Goal: Information Seeking & Learning: Check status

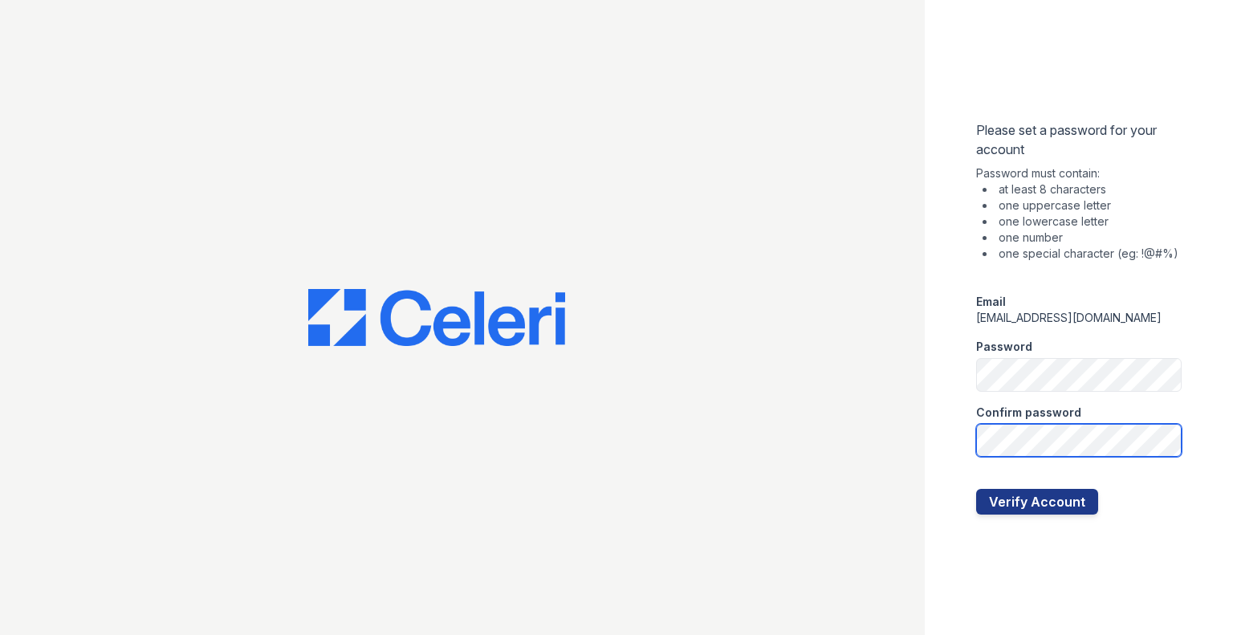
click at [976, 489] on button "Verify Account" at bounding box center [1037, 502] width 122 height 26
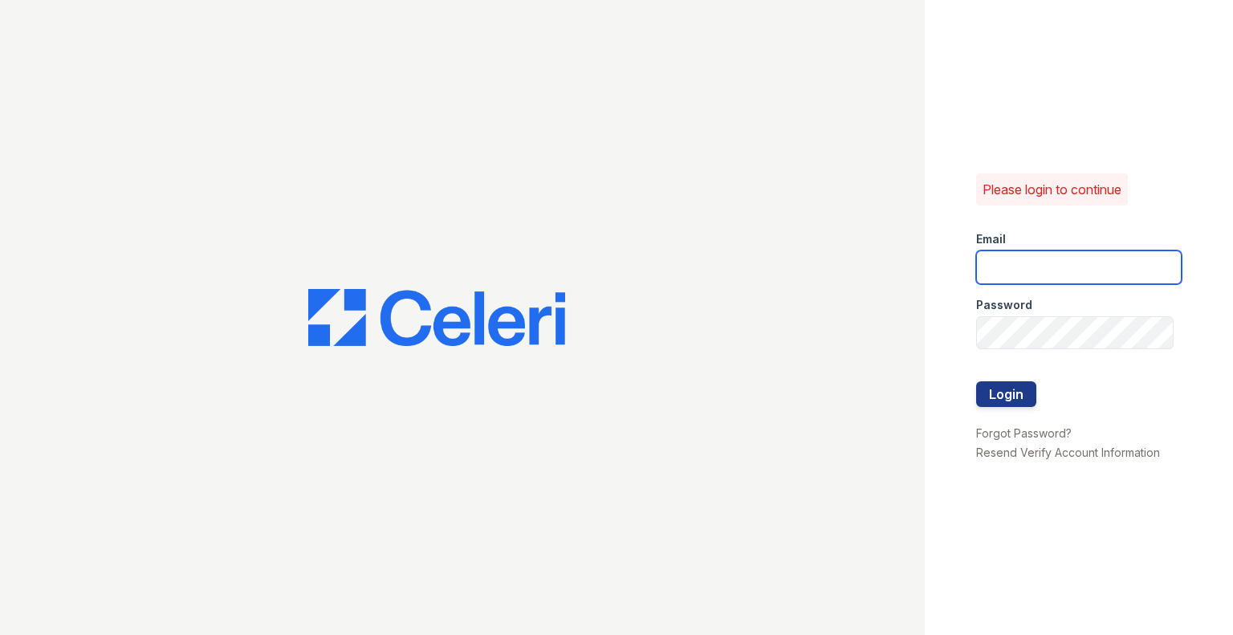
click at [1137, 262] on input "email" at bounding box center [1079, 267] width 206 height 34
type input "[EMAIL_ADDRESS][DOMAIN_NAME]"
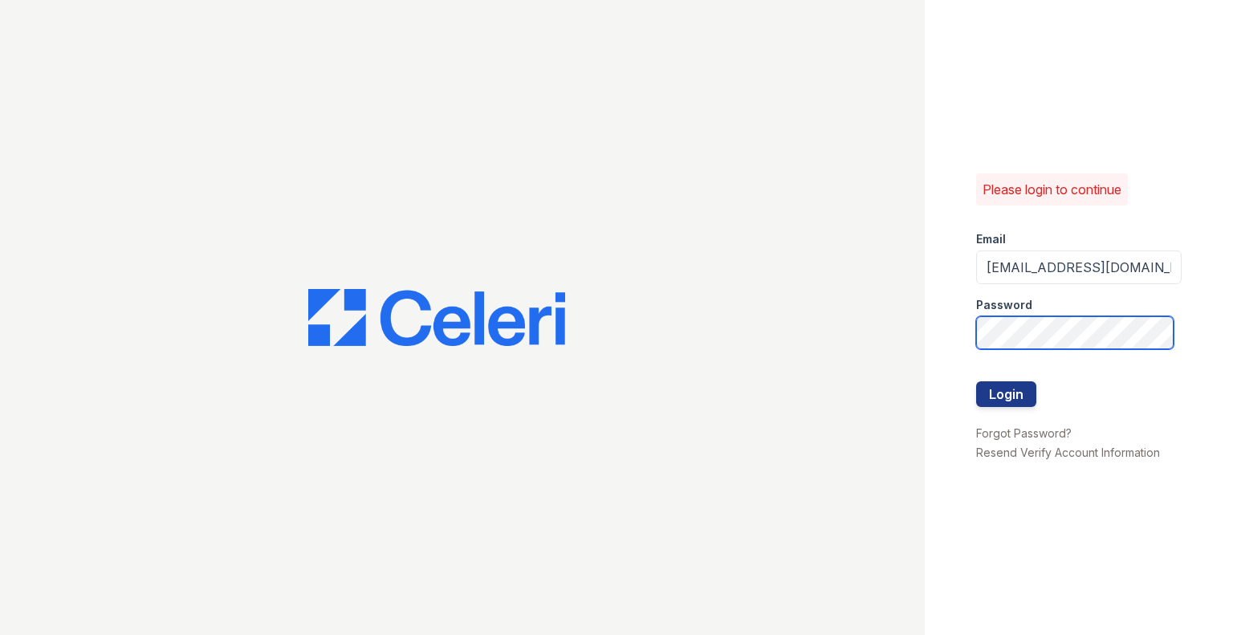
click at [976, 381] on button "Login" at bounding box center [1006, 394] width 60 height 26
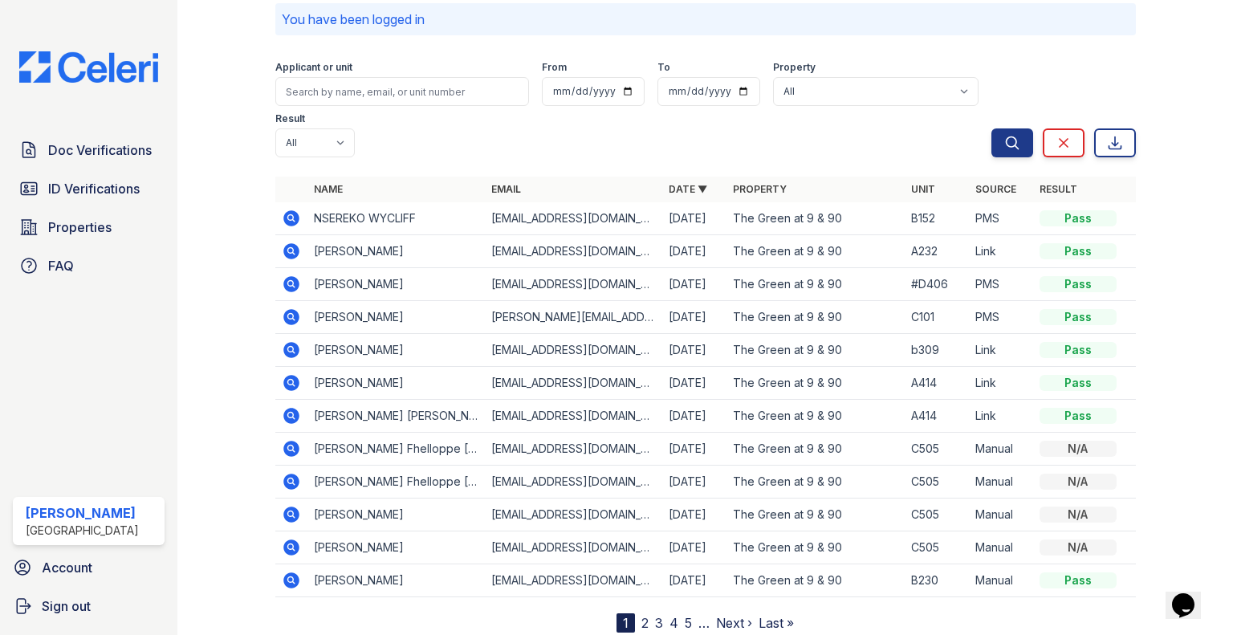
scroll to position [73, 0]
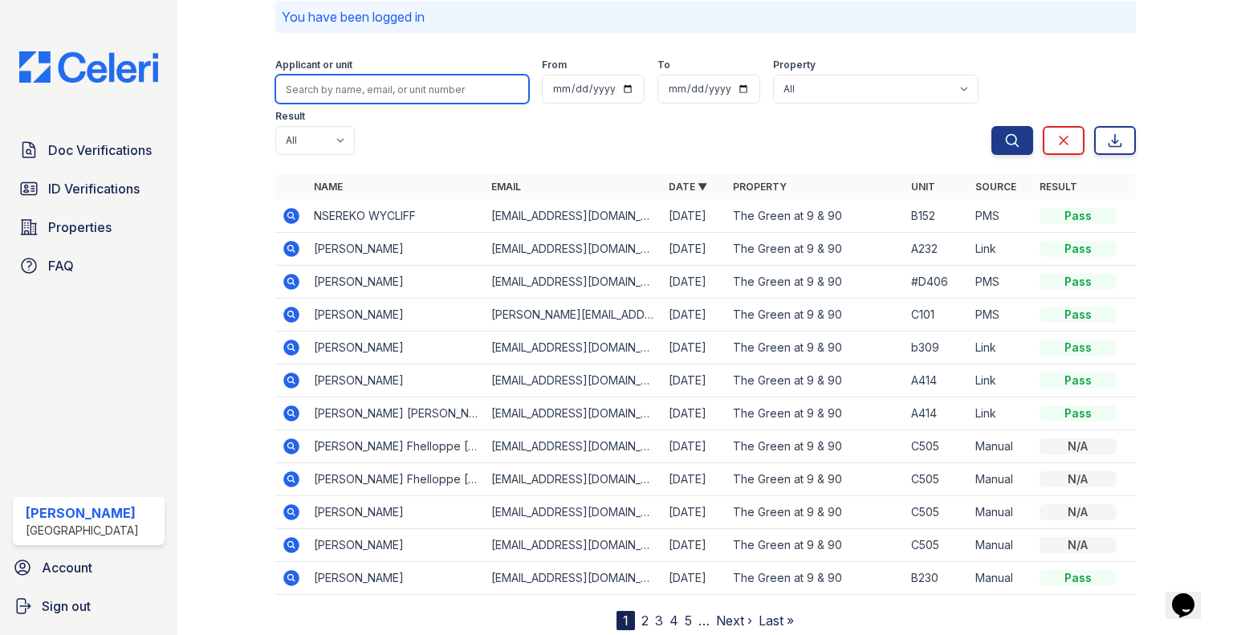
click at [466, 96] on input "search" at bounding box center [402, 89] width 254 height 29
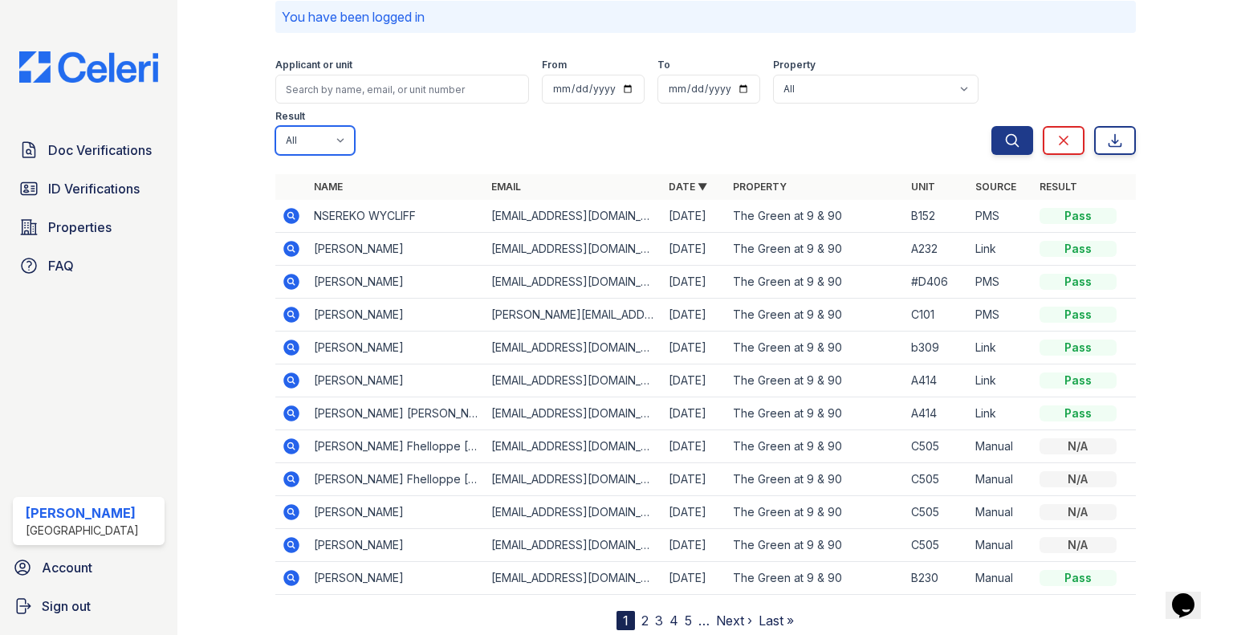
click at [332, 136] on select "All Pass Caution Fail N/a" at bounding box center [314, 140] width 79 height 29
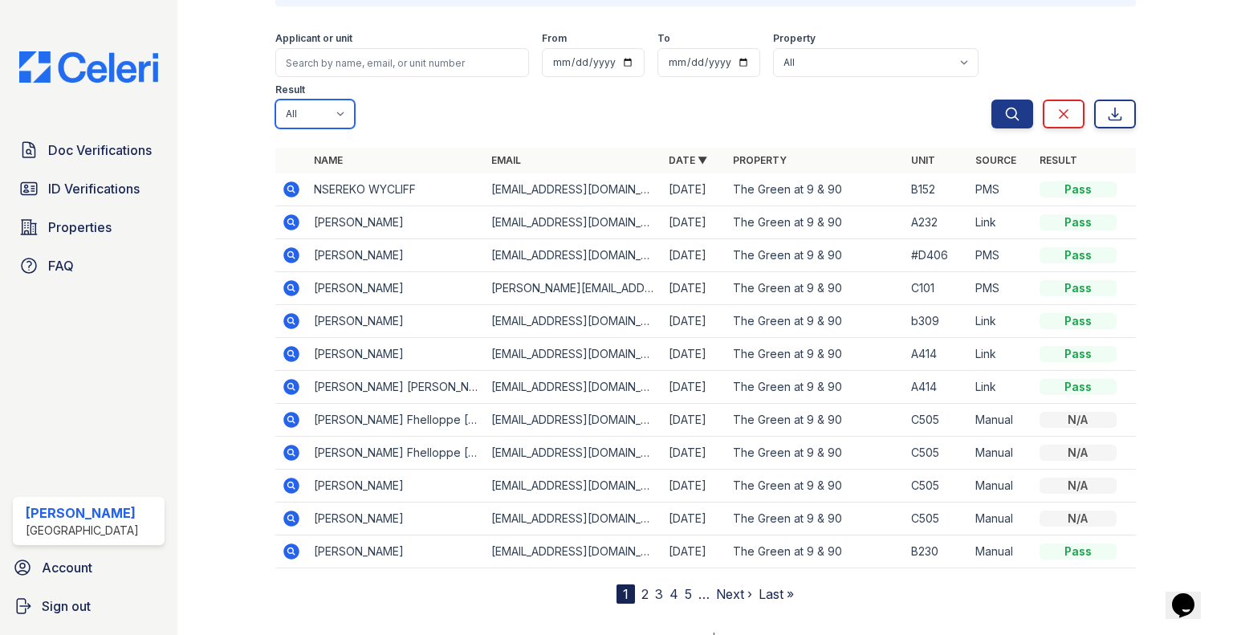
scroll to position [110, 0]
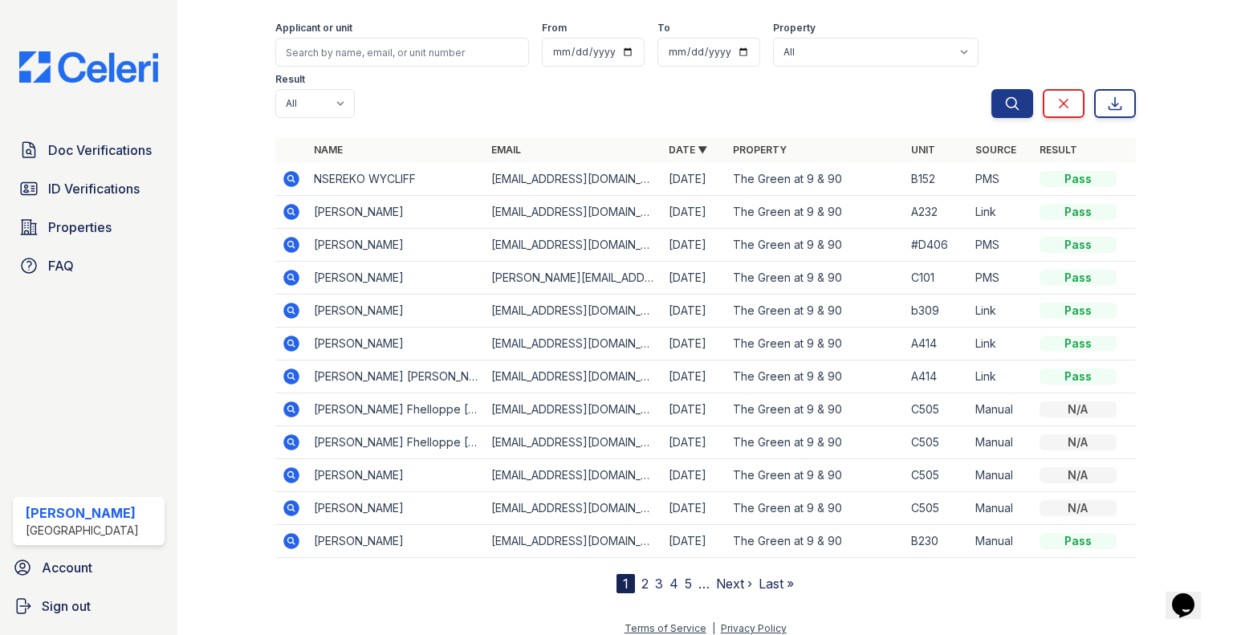
click at [284, 212] on icon at bounding box center [291, 212] width 16 height 16
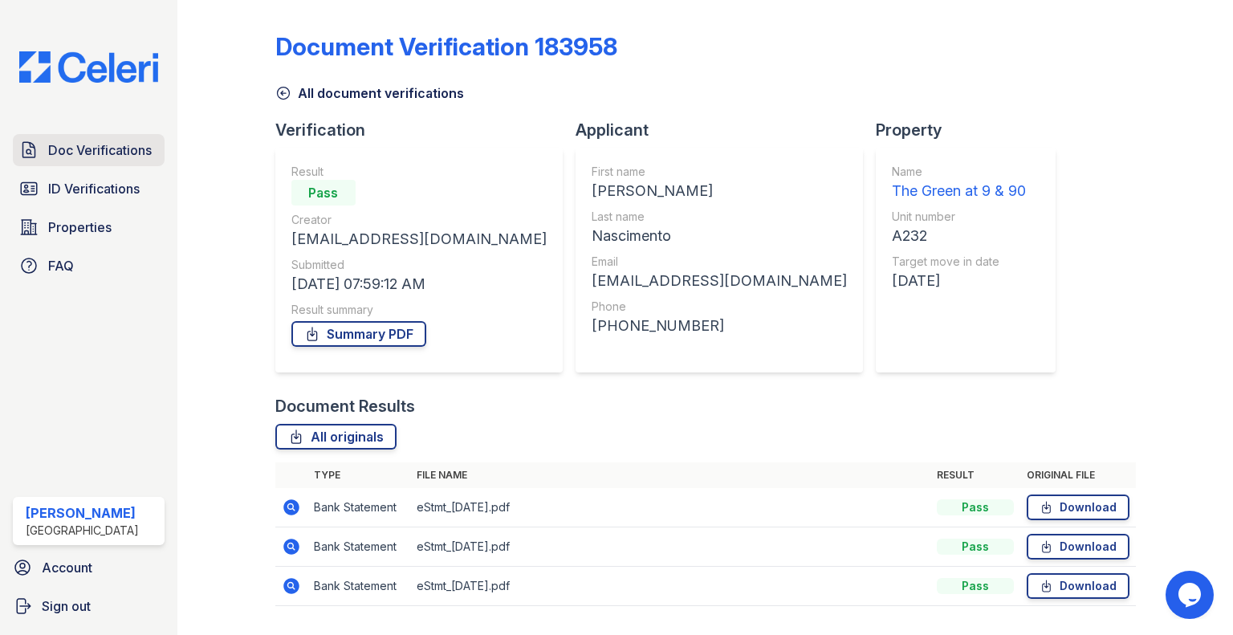
click at [73, 151] on span "Doc Verifications" at bounding box center [100, 149] width 104 height 19
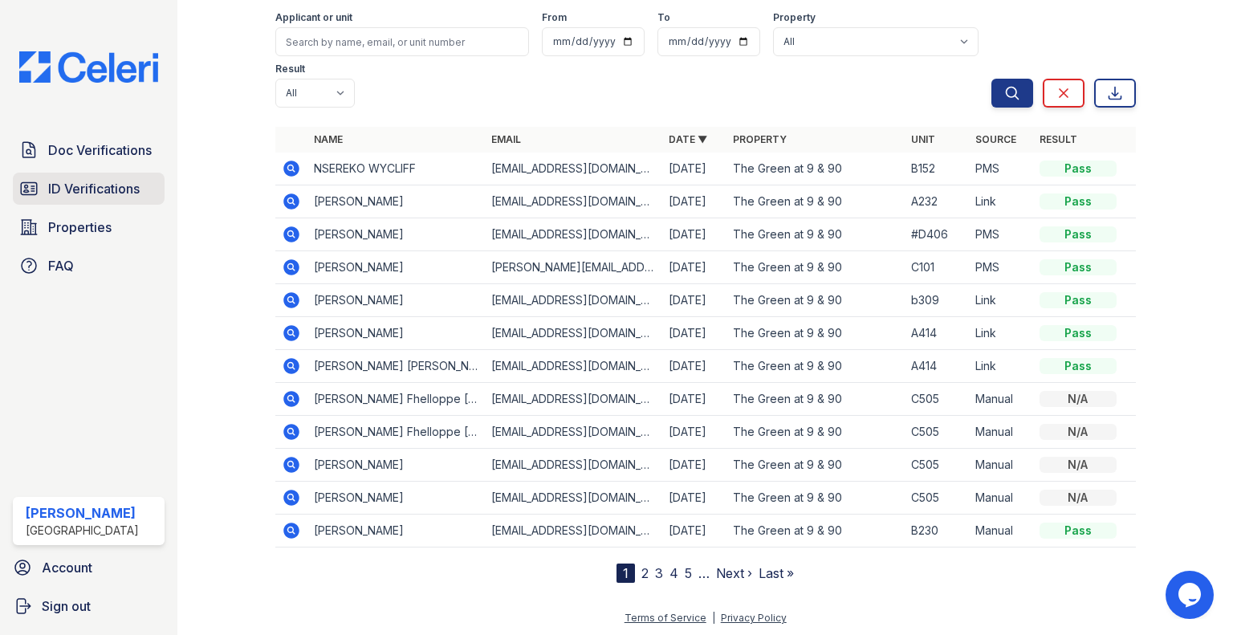
click at [105, 179] on span "ID Verifications" at bounding box center [94, 188] width 92 height 19
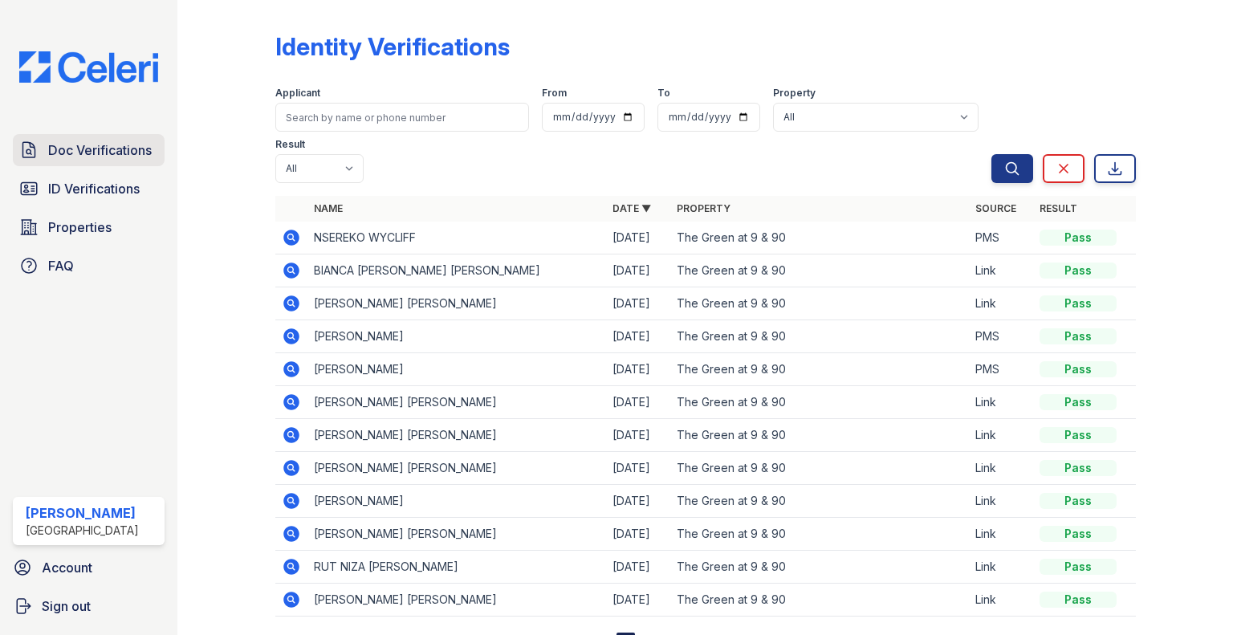
click at [140, 147] on span "Doc Verifications" at bounding box center [100, 149] width 104 height 19
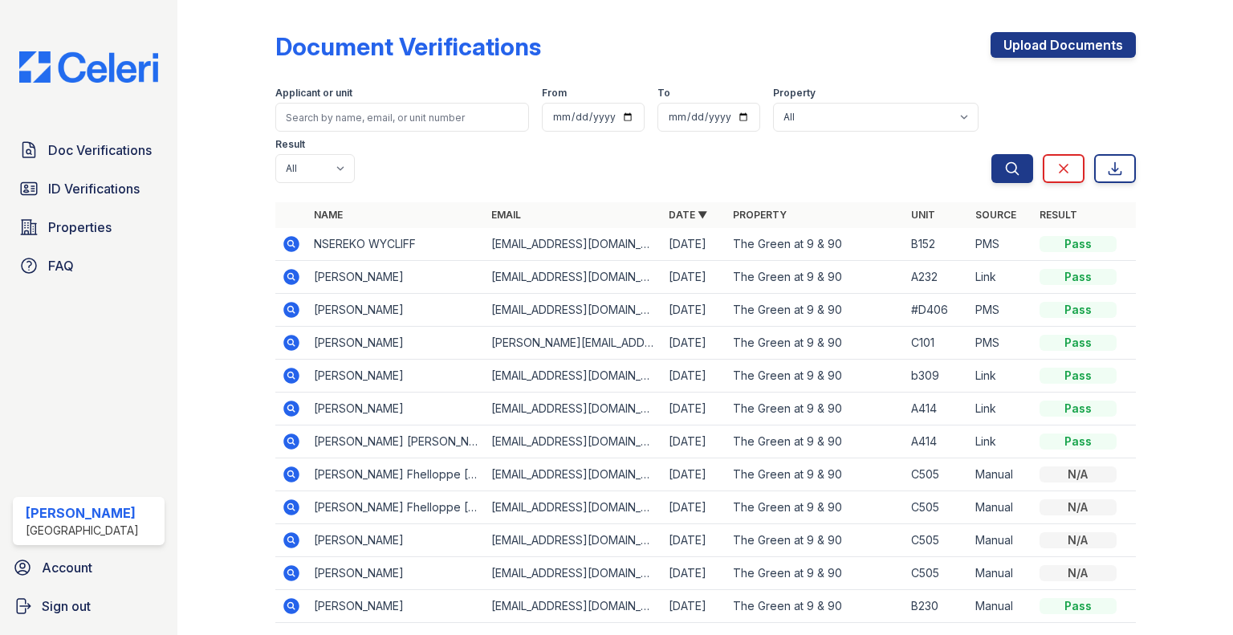
click at [292, 375] on icon at bounding box center [291, 375] width 19 height 19
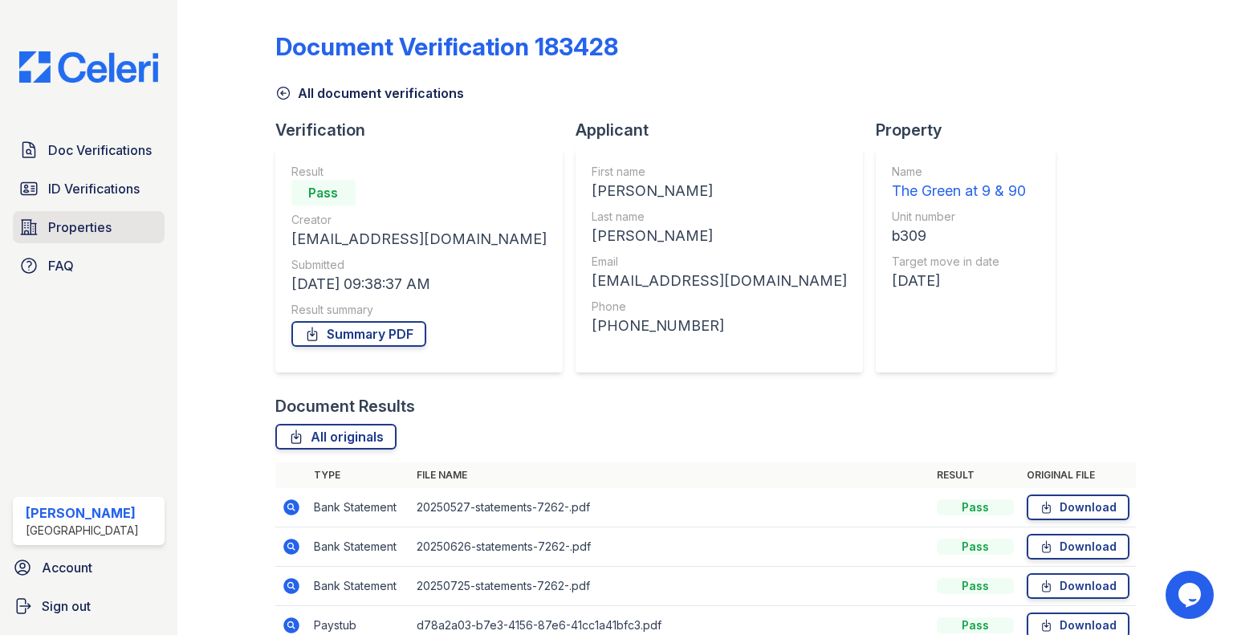
click at [100, 230] on span "Properties" at bounding box center [79, 227] width 63 height 19
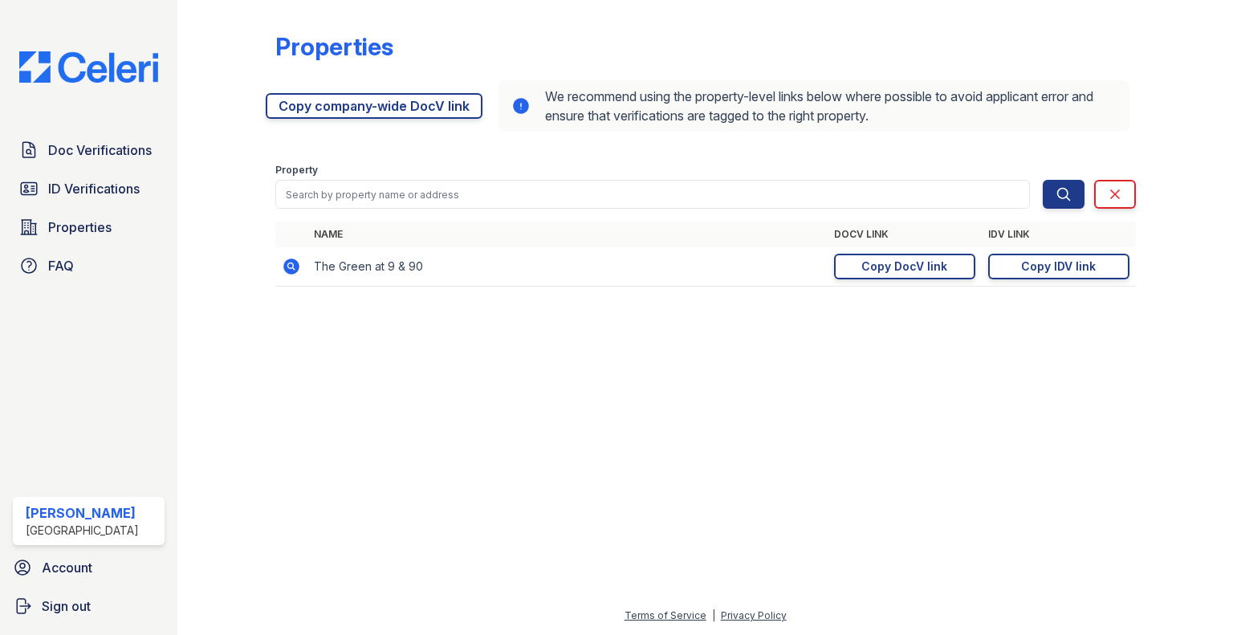
click at [96, 205] on div "Doc Verifications ID Verifications Properties FAQ" at bounding box center [88, 208] width 165 height 148
click at [102, 200] on link "ID Verifications" at bounding box center [89, 189] width 152 height 32
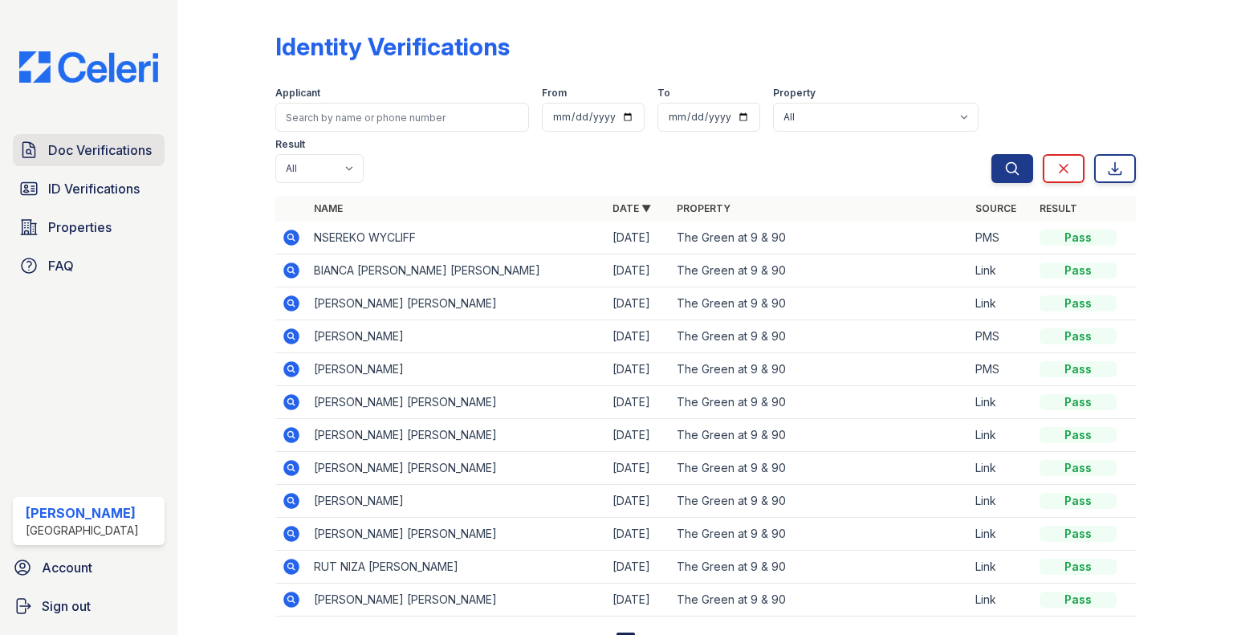
click at [114, 152] on span "Doc Verifications" at bounding box center [100, 149] width 104 height 19
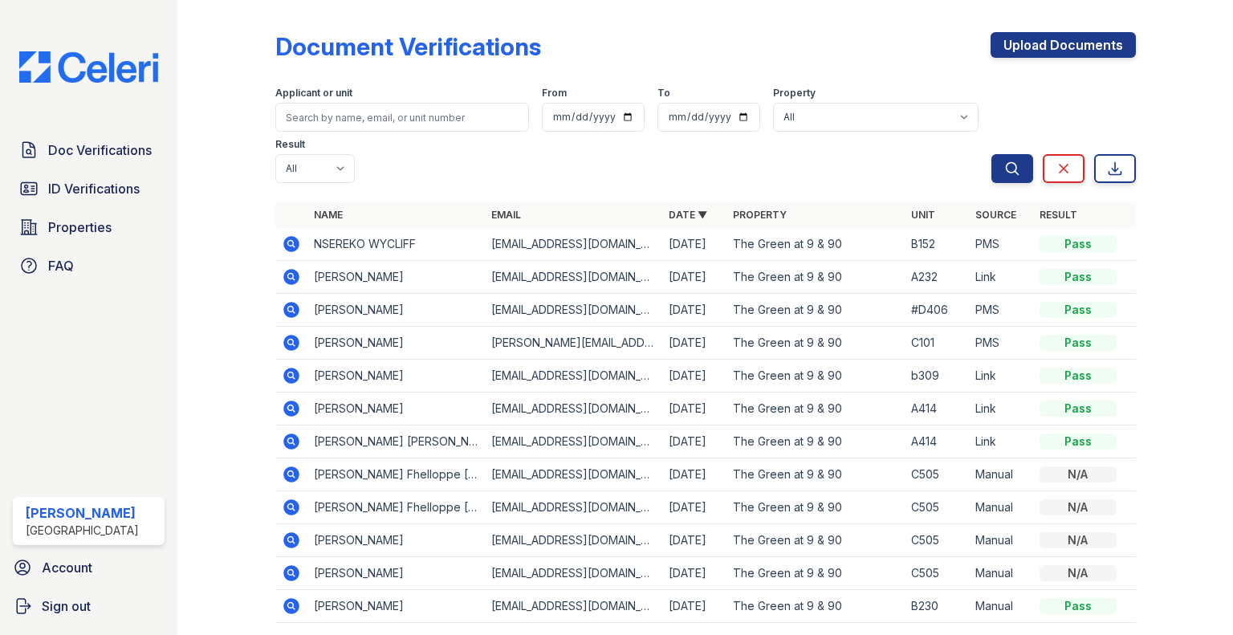
scroll to position [75, 0]
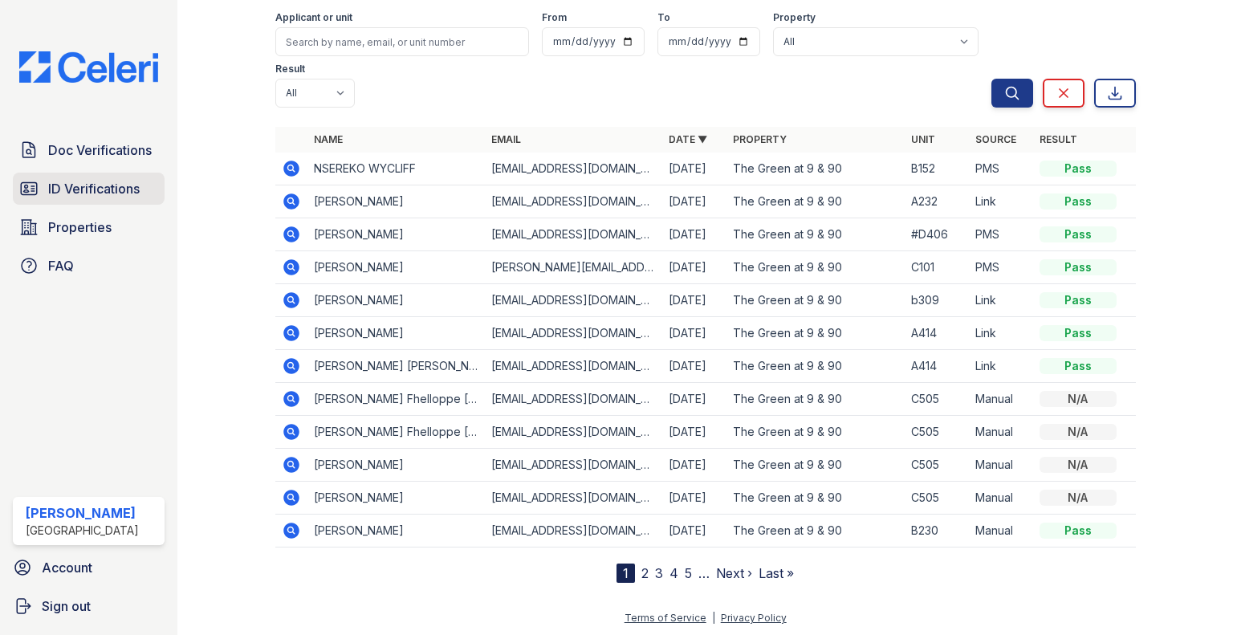
click at [113, 190] on span "ID Verifications" at bounding box center [94, 188] width 92 height 19
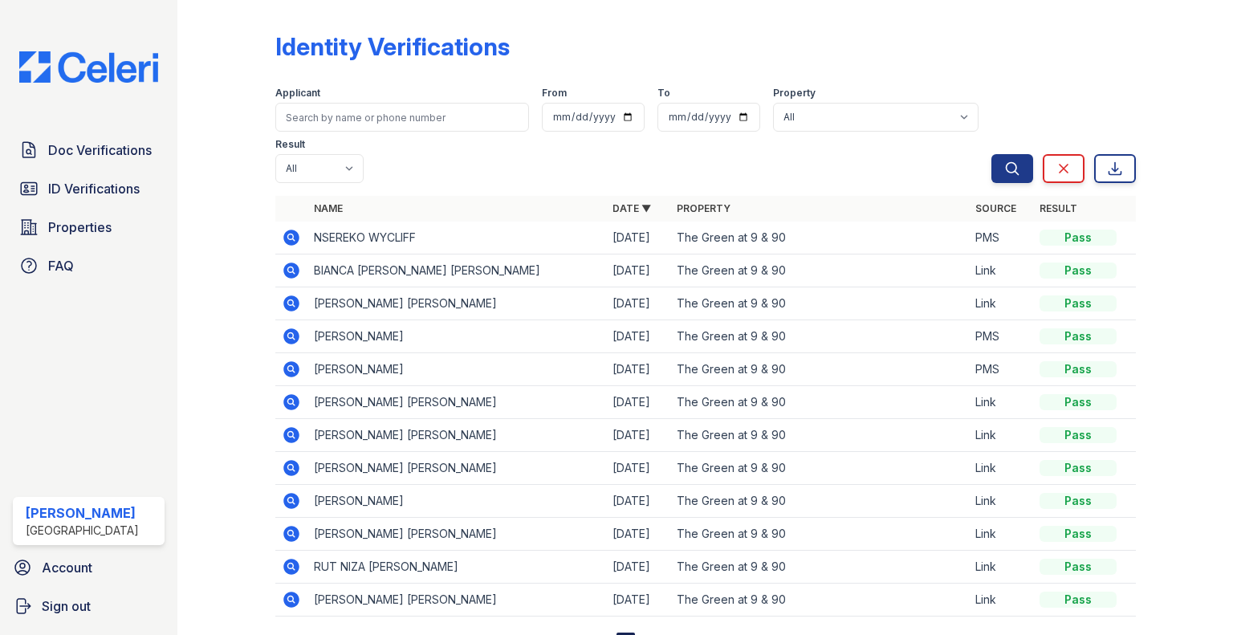
click at [298, 299] on icon at bounding box center [291, 303] width 19 height 19
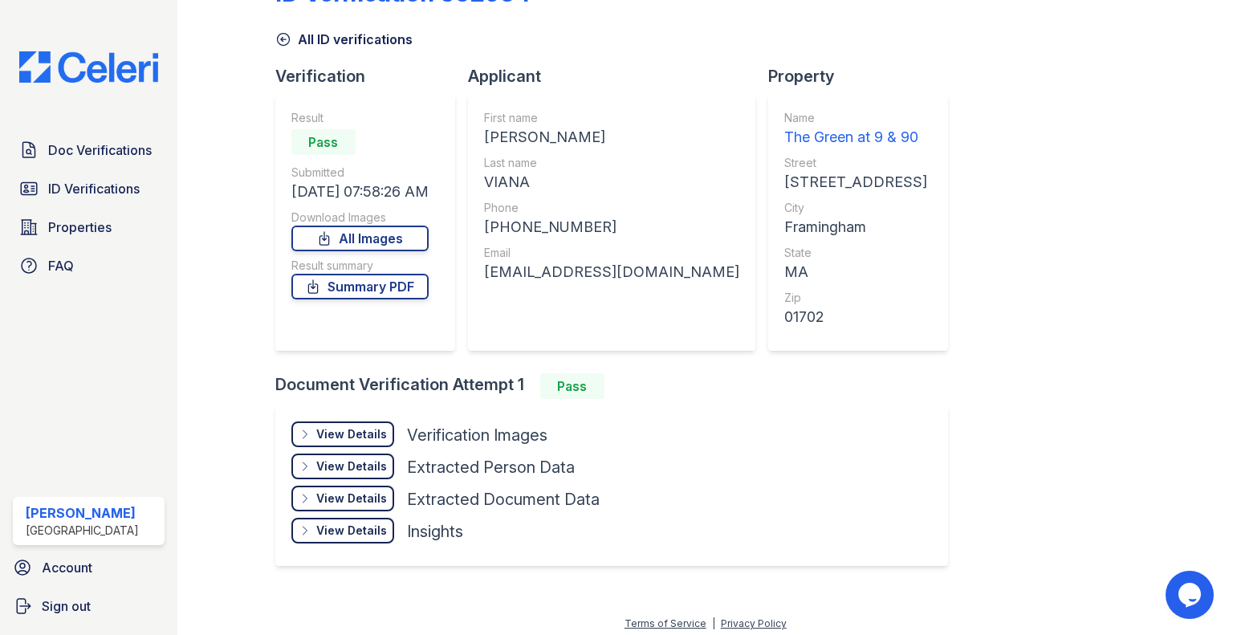
scroll to position [59, 0]
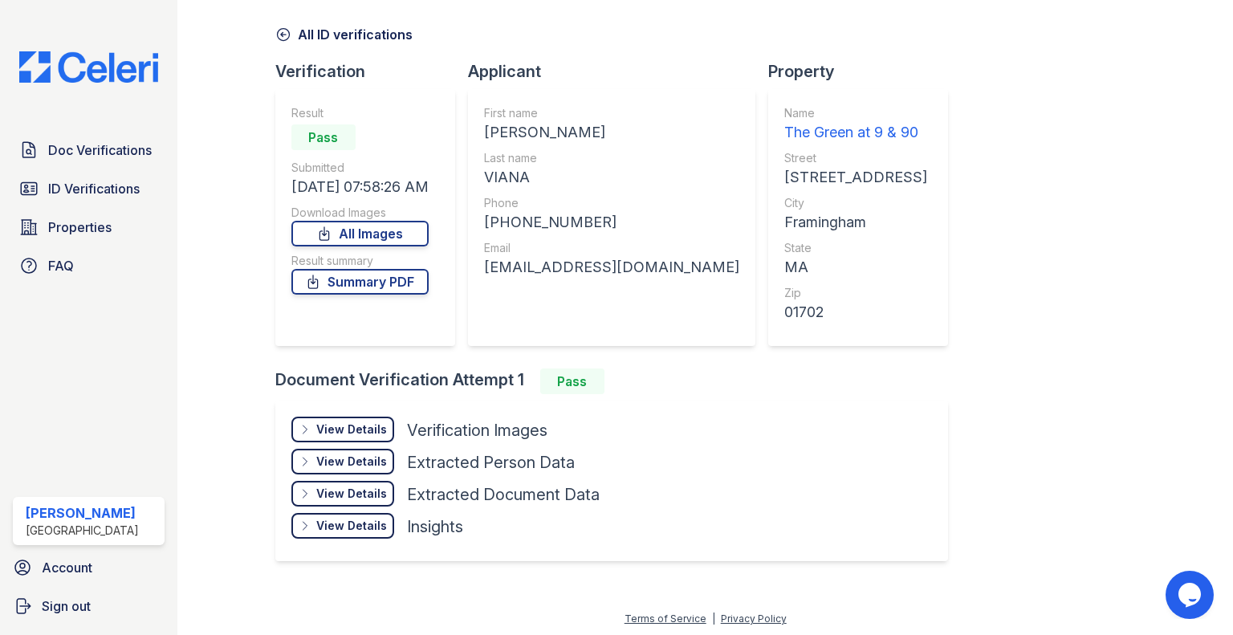
click at [375, 434] on div "View Details" at bounding box center [351, 429] width 71 height 16
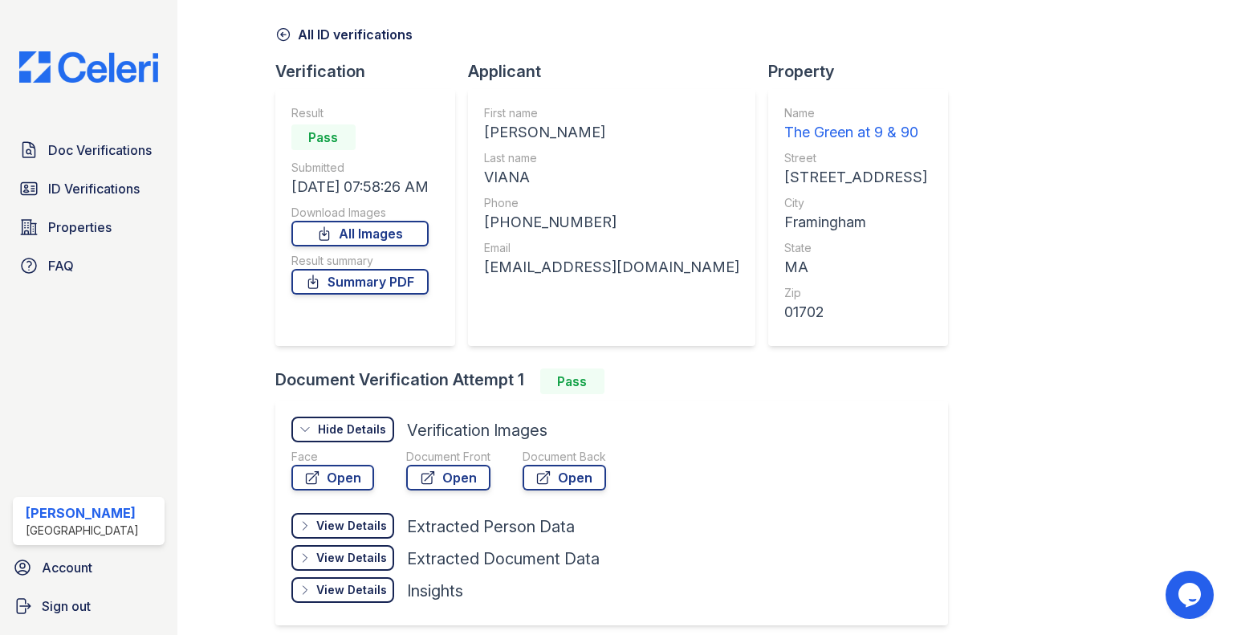
click at [375, 434] on div "Hide Details" at bounding box center [352, 429] width 68 height 16
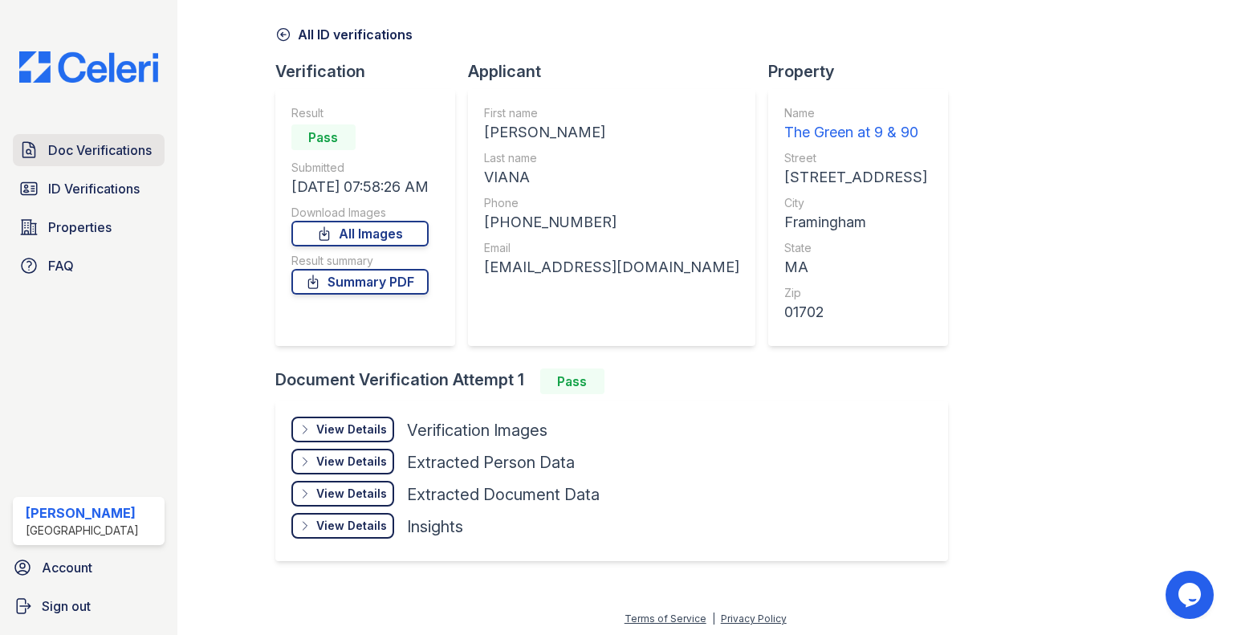
click at [75, 153] on span "Doc Verifications" at bounding box center [100, 149] width 104 height 19
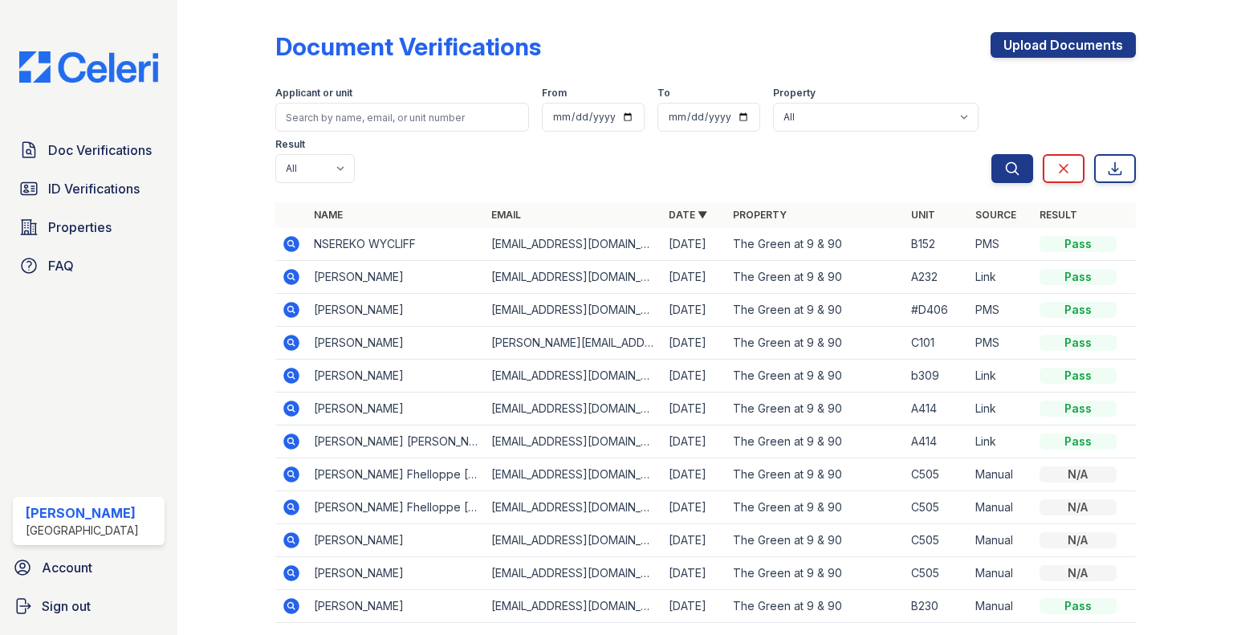
scroll to position [42, 0]
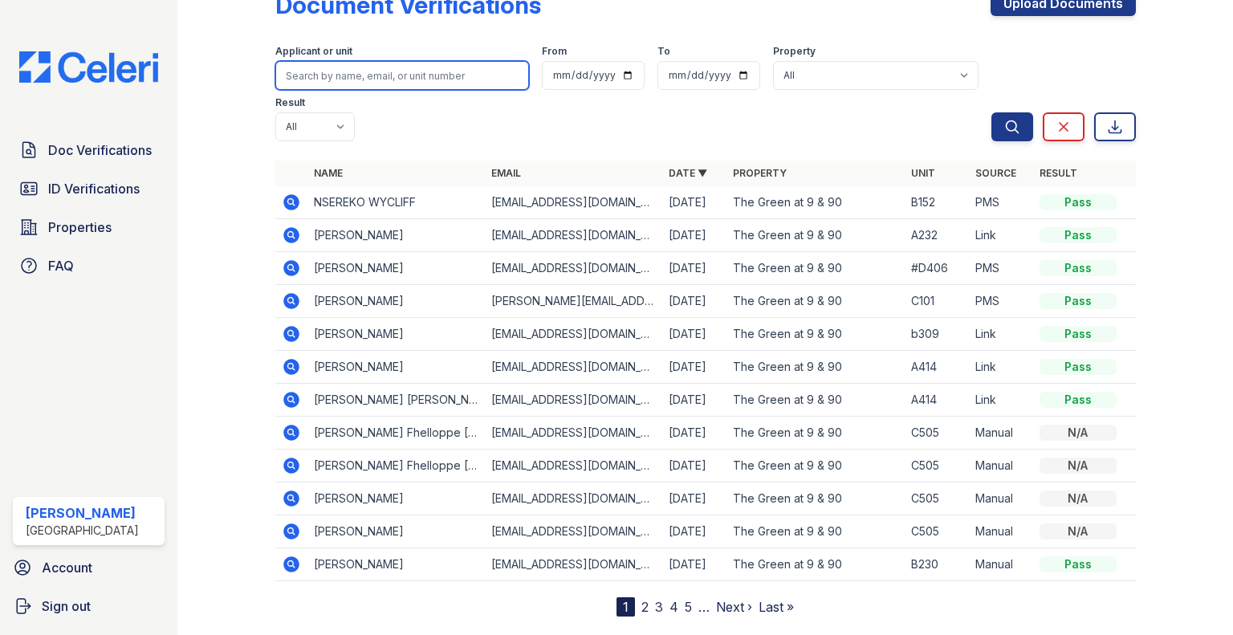
click at [401, 79] on input "search" at bounding box center [402, 75] width 254 height 29
type input "yan"
click at [991, 112] on button "Search" at bounding box center [1012, 126] width 42 height 29
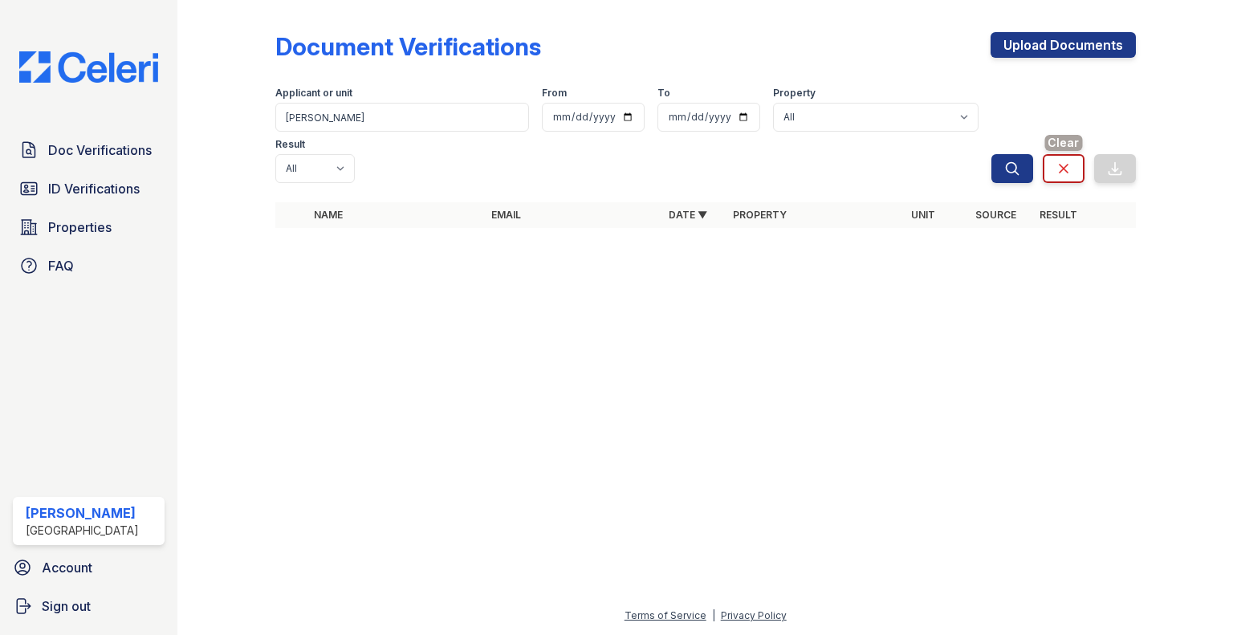
click at [1060, 165] on icon at bounding box center [1064, 169] width 8 height 8
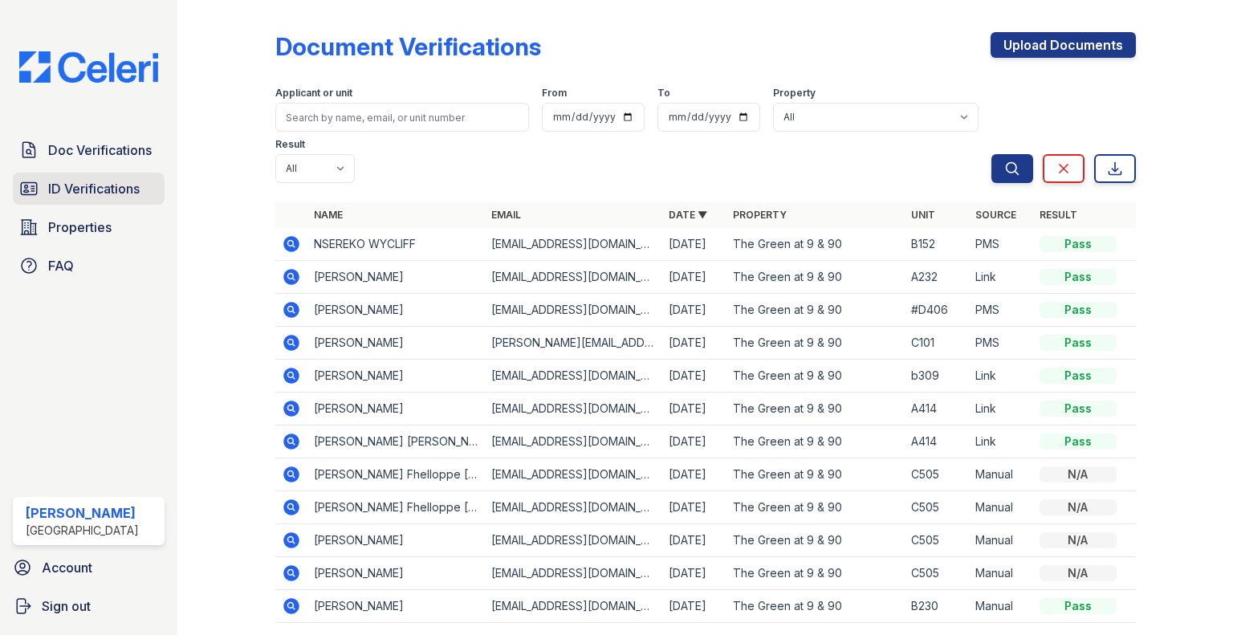
click at [102, 193] on span "ID Verifications" at bounding box center [94, 188] width 92 height 19
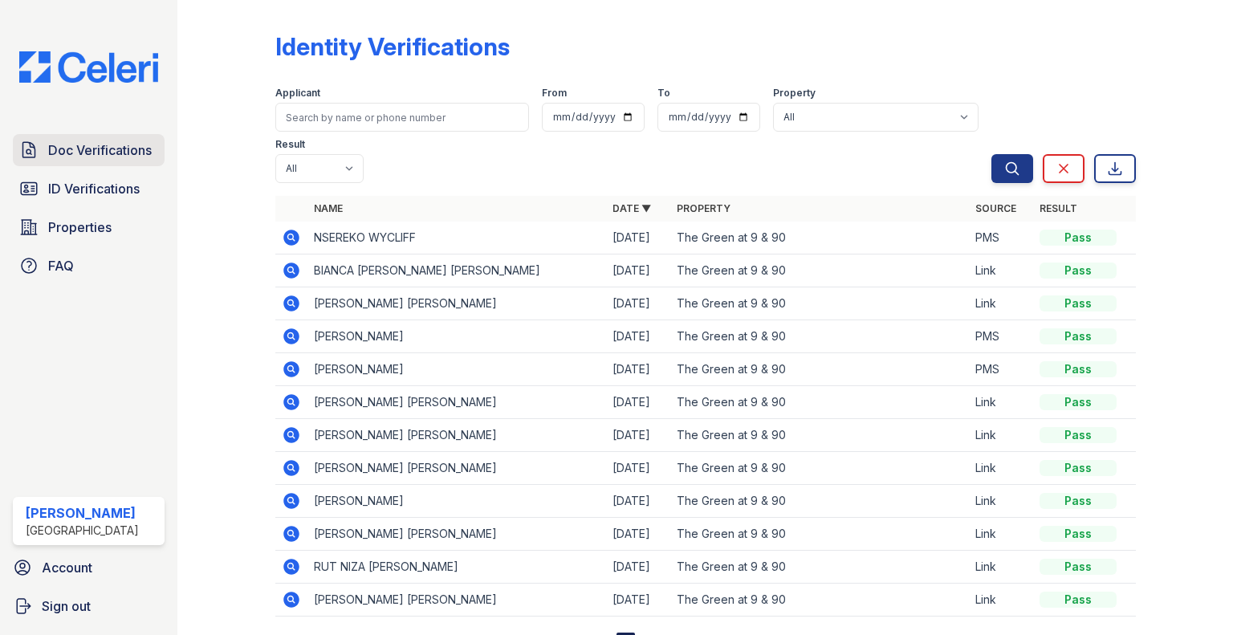
click at [100, 142] on span "Doc Verifications" at bounding box center [100, 149] width 104 height 19
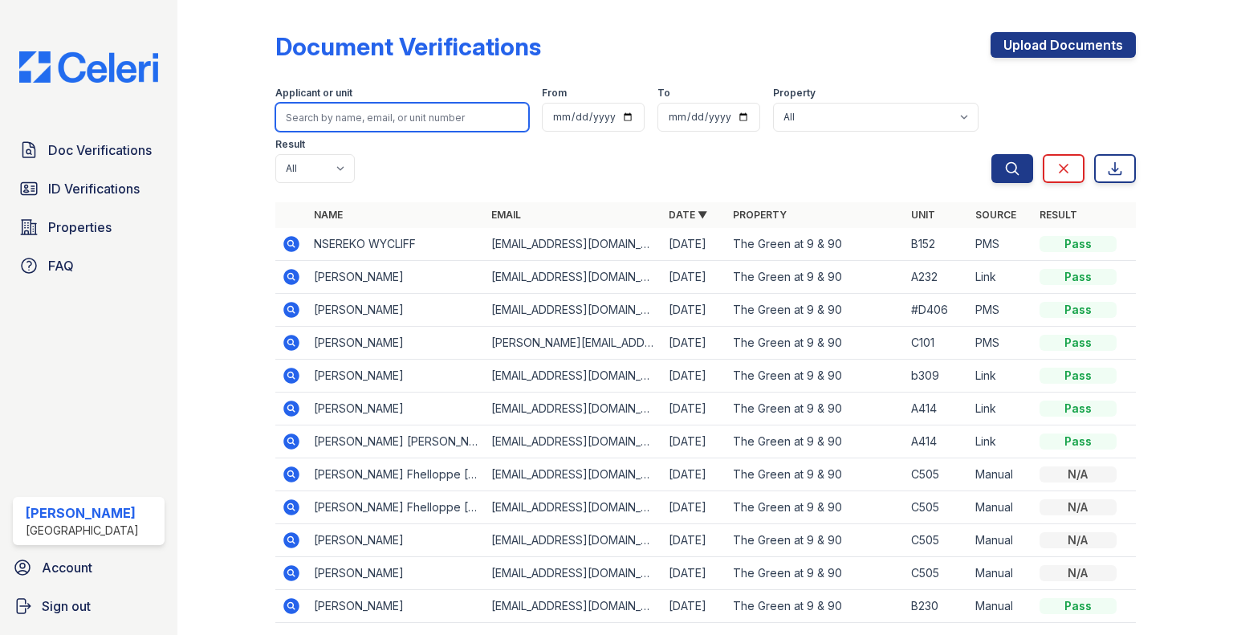
click at [306, 125] on input "search" at bounding box center [402, 117] width 254 height 29
type input "Y"
type input "DENNER"
click at [991, 154] on button "Search" at bounding box center [1012, 168] width 42 height 29
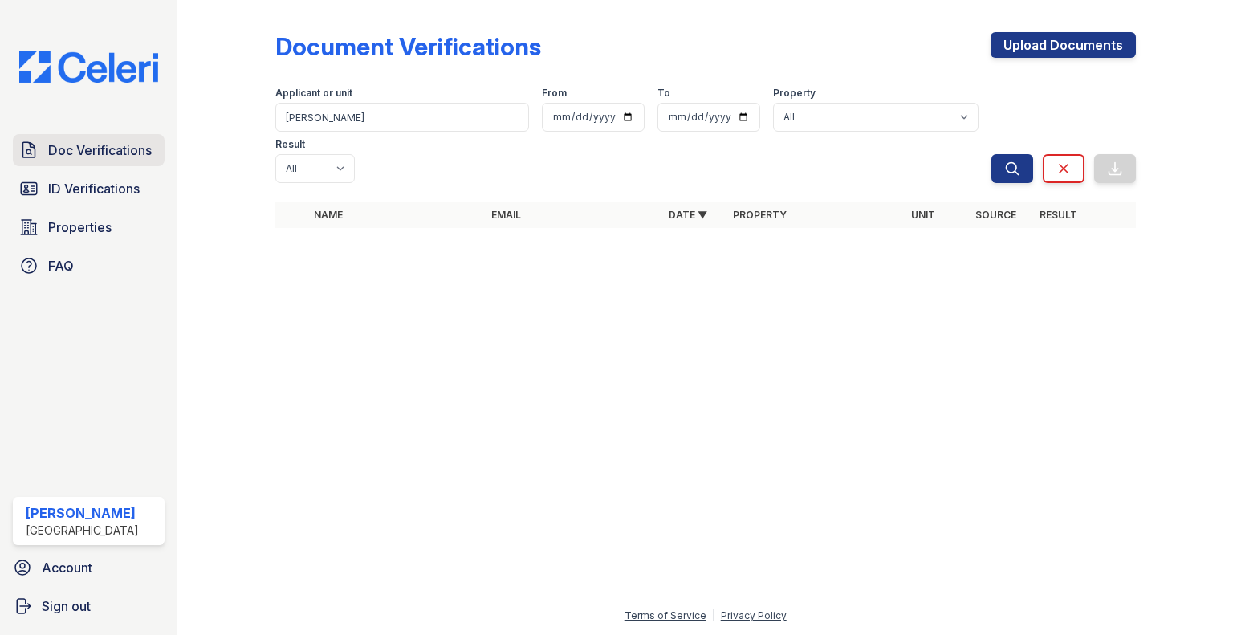
click at [65, 162] on link "Doc Verifications" at bounding box center [89, 150] width 152 height 32
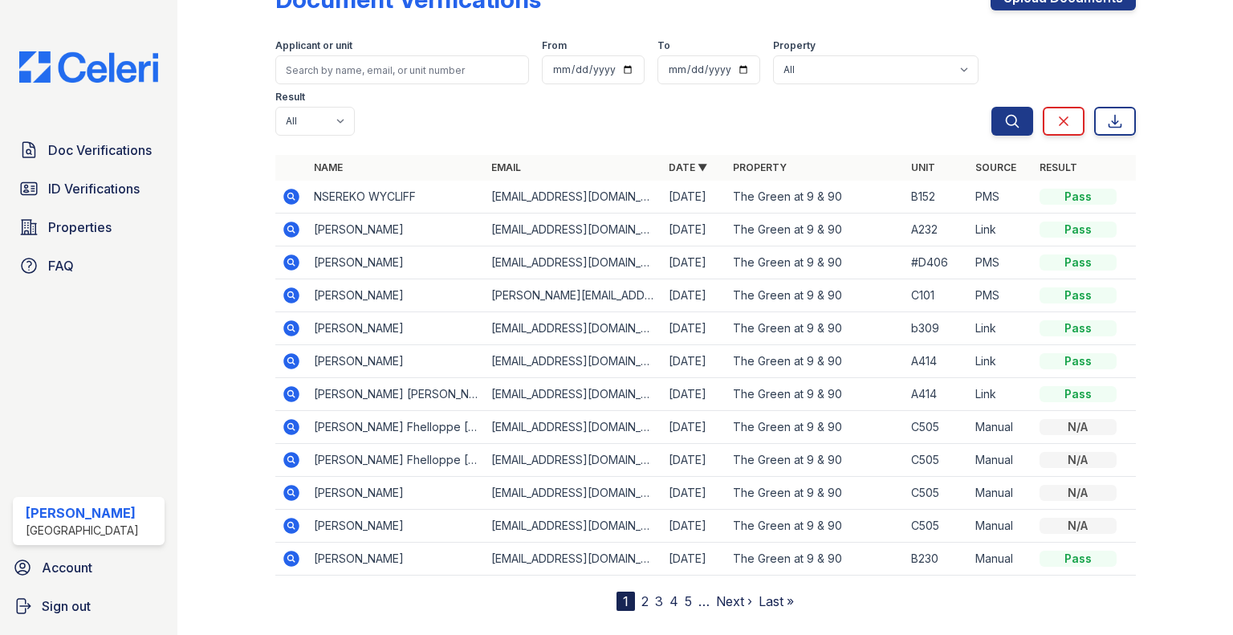
scroll to position [46, 0]
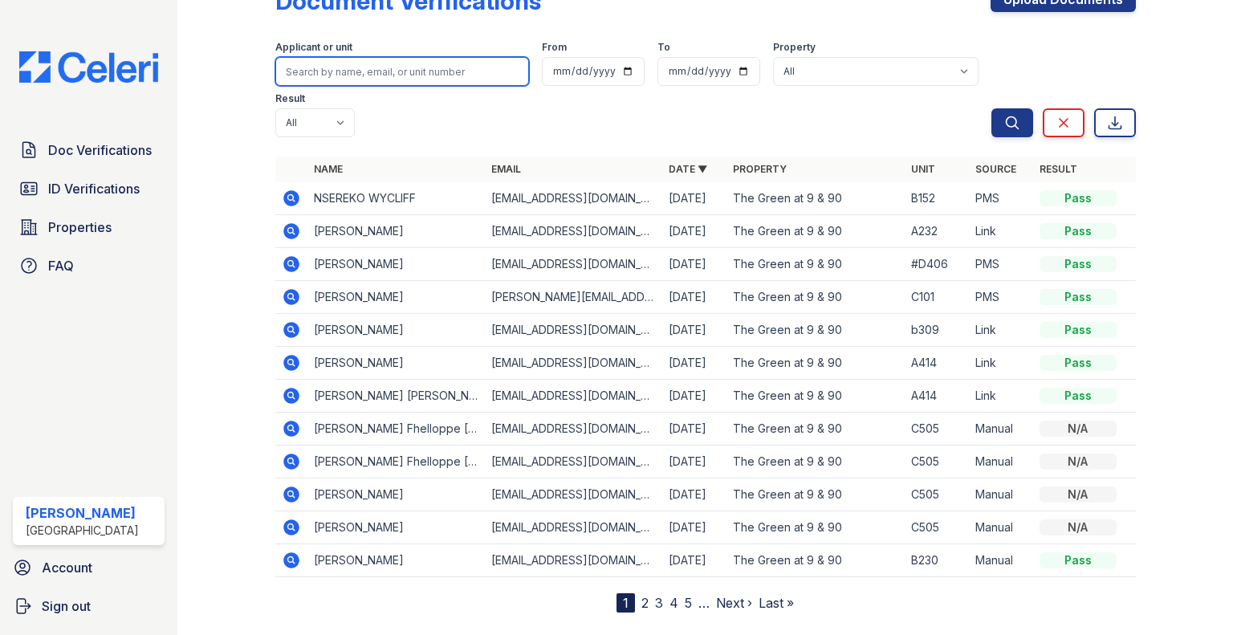
click at [371, 67] on input "search" at bounding box center [402, 71] width 254 height 29
type input "viana"
click at [991, 108] on button "Search" at bounding box center [1012, 122] width 42 height 29
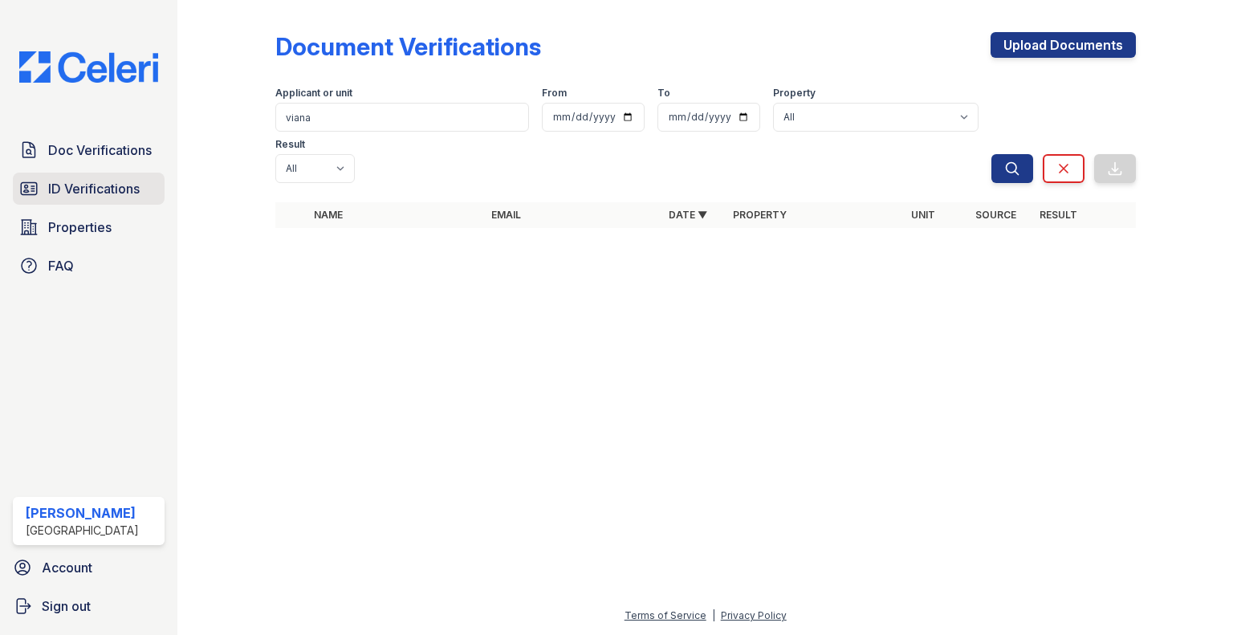
click at [71, 181] on span "ID Verifications" at bounding box center [94, 188] width 92 height 19
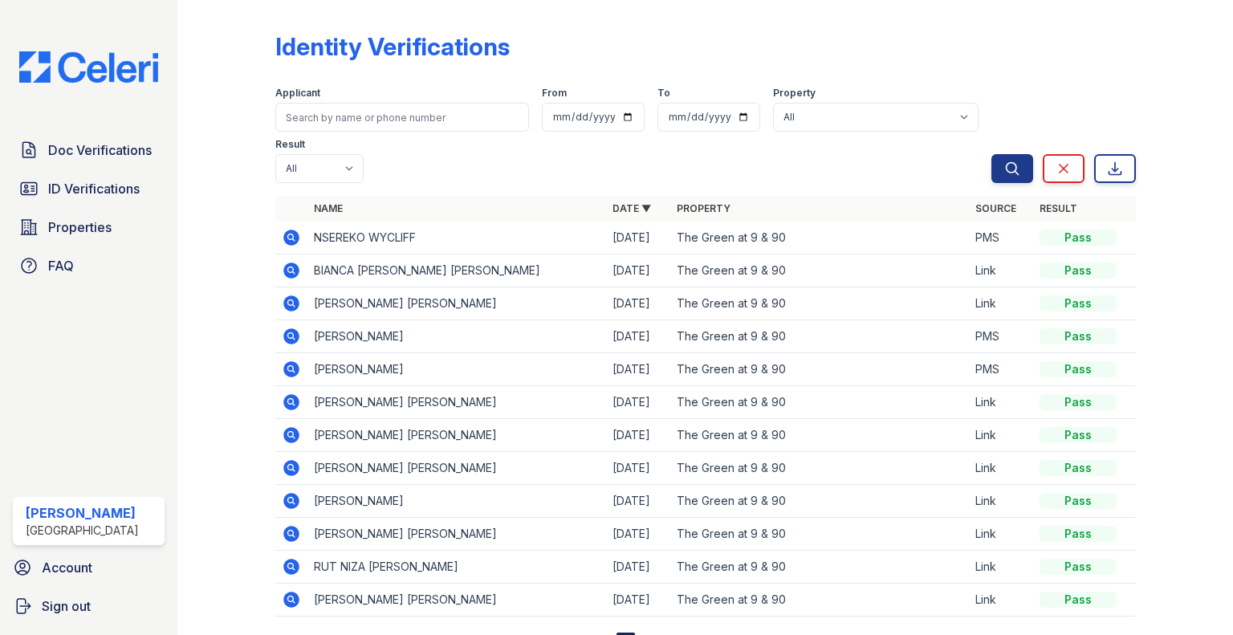
click at [337, 303] on td "YAN DENNER VIANA" at bounding box center [456, 303] width 299 height 33
click at [81, 143] on span "Doc Verifications" at bounding box center [100, 149] width 104 height 19
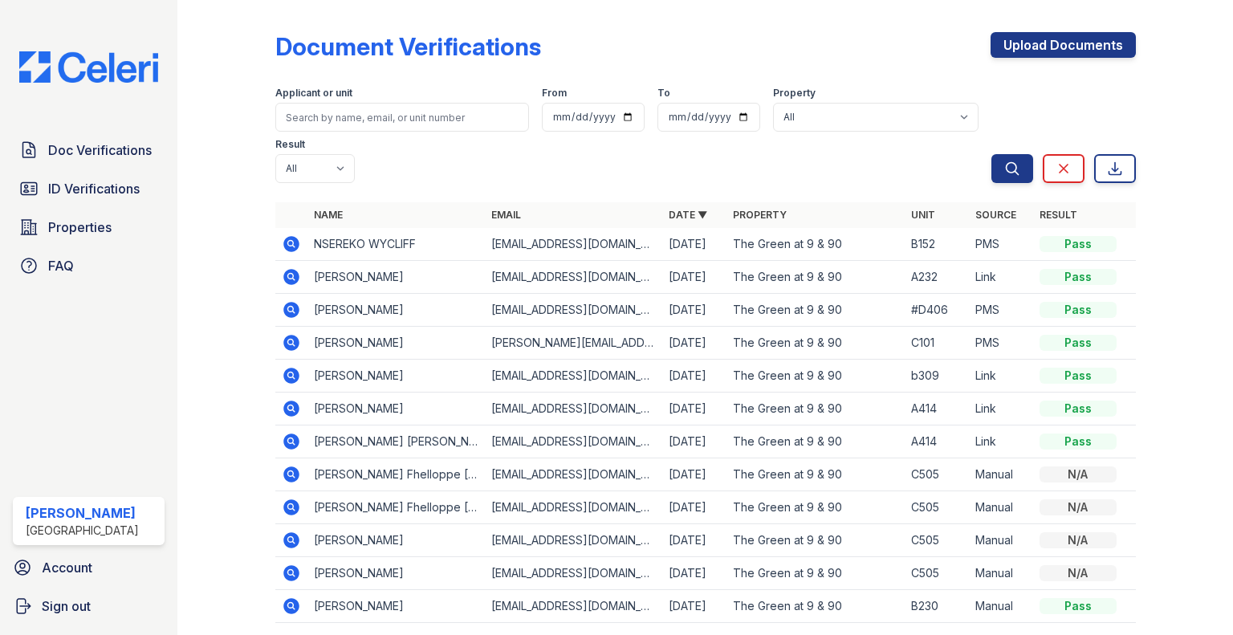
click at [294, 405] on icon at bounding box center [291, 409] width 16 height 16
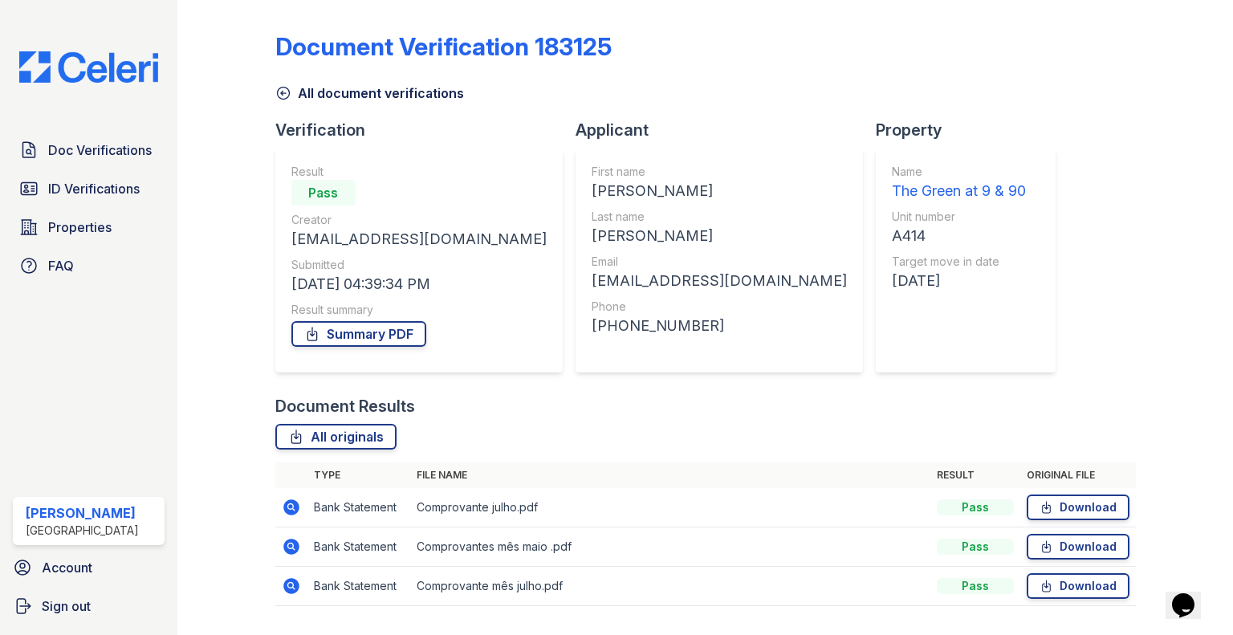
scroll to position [41, 0]
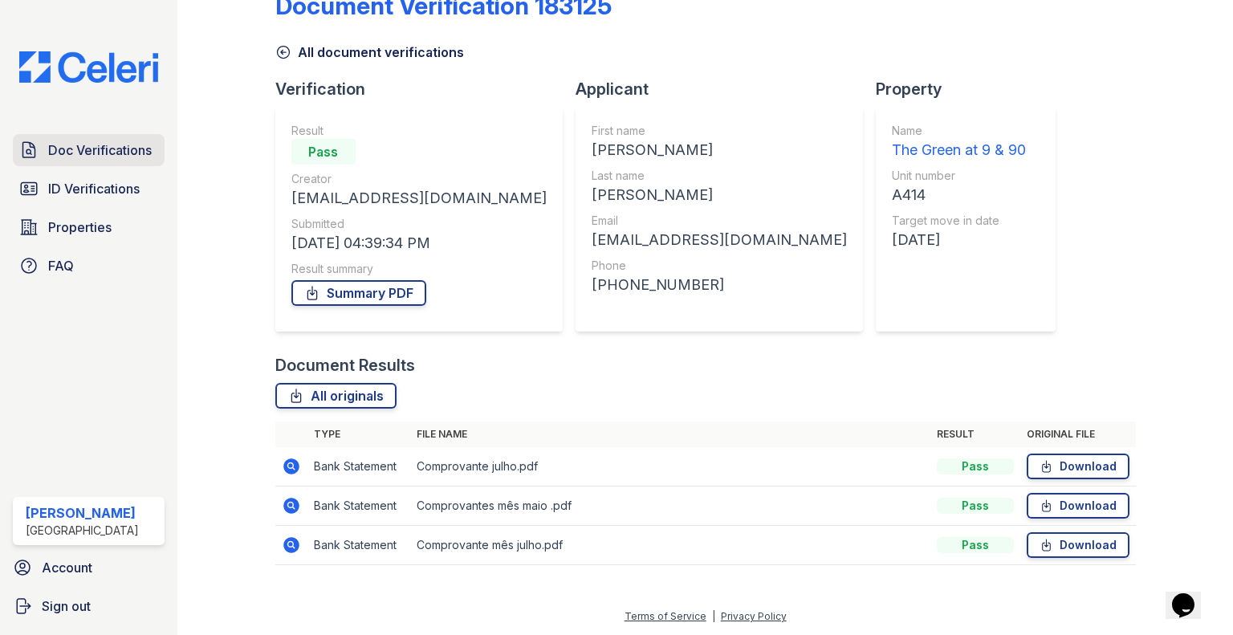
click at [120, 142] on span "Doc Verifications" at bounding box center [100, 149] width 104 height 19
